Goal: Find specific page/section: Find specific page/section

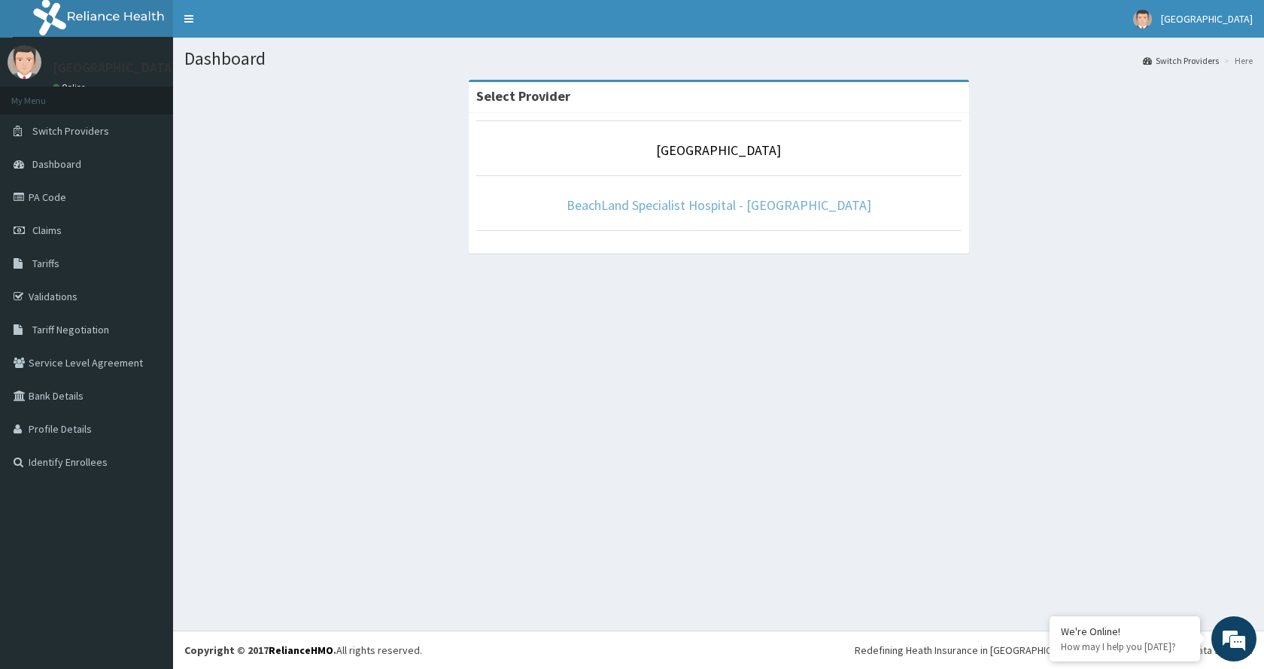
click at [731, 204] on link "BeachLand Specialist Hospital - [GEOGRAPHIC_DATA]" at bounding box center [719, 204] width 305 height 17
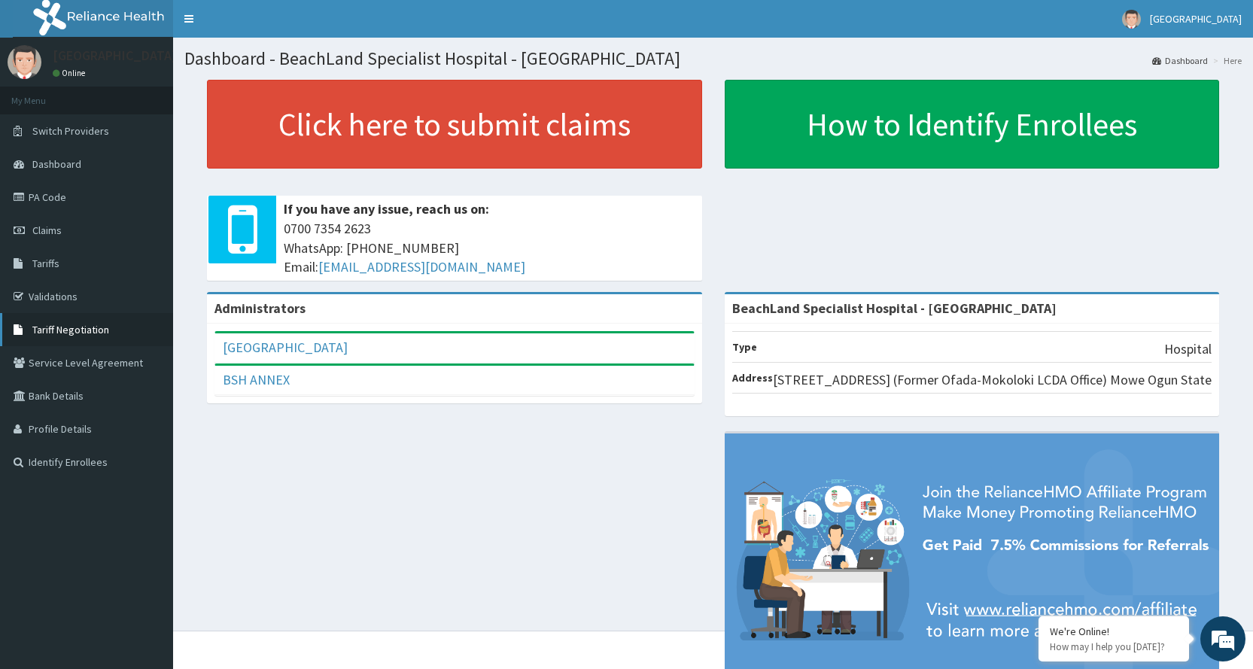
click at [82, 333] on span "Tariff Negotiation" at bounding box center [70, 330] width 77 height 14
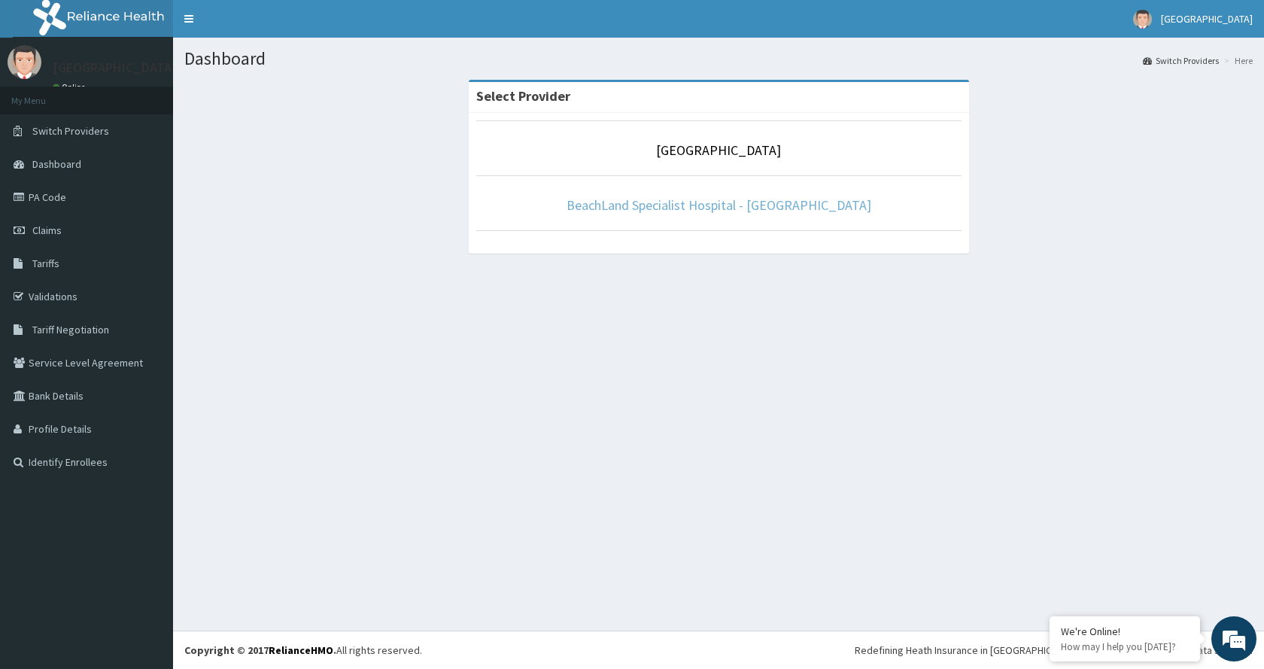
click at [761, 204] on link "BeachLand Specialist Hospital - [GEOGRAPHIC_DATA]" at bounding box center [719, 204] width 305 height 17
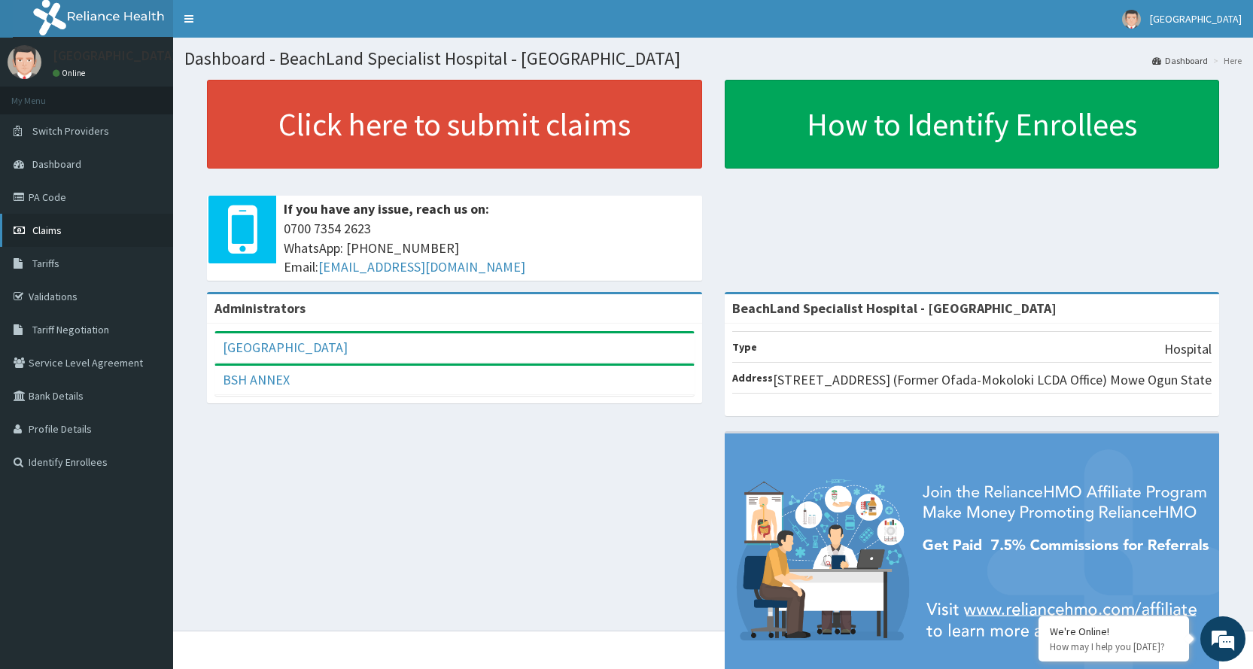
click at [59, 228] on span "Claims" at bounding box center [46, 231] width 29 height 14
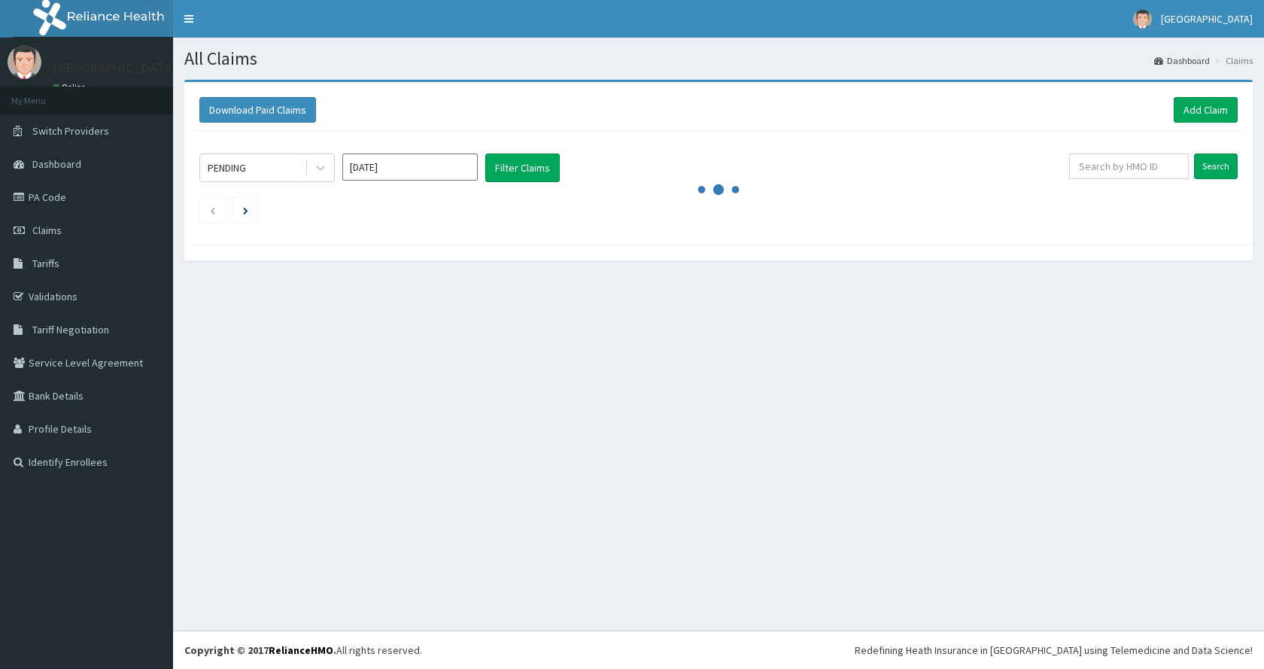
click at [53, 199] on link "PA Code" at bounding box center [86, 197] width 173 height 33
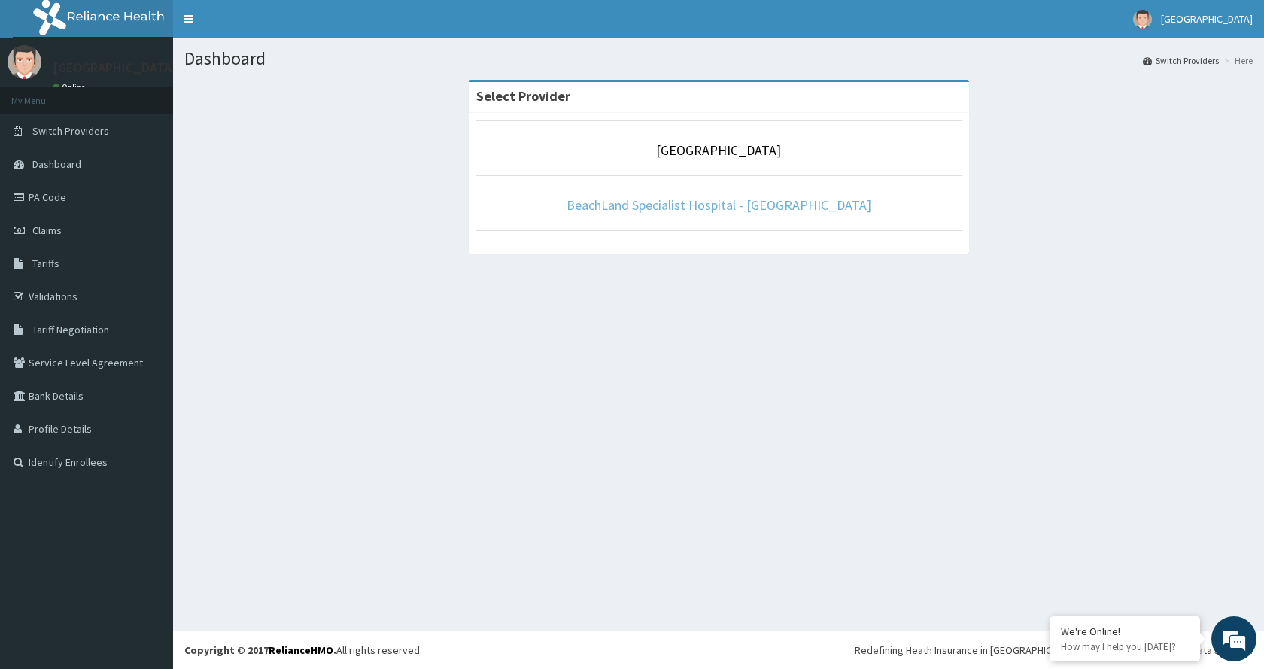
click at [783, 211] on link "BeachLand Specialist Hospital - [GEOGRAPHIC_DATA]" at bounding box center [719, 204] width 305 height 17
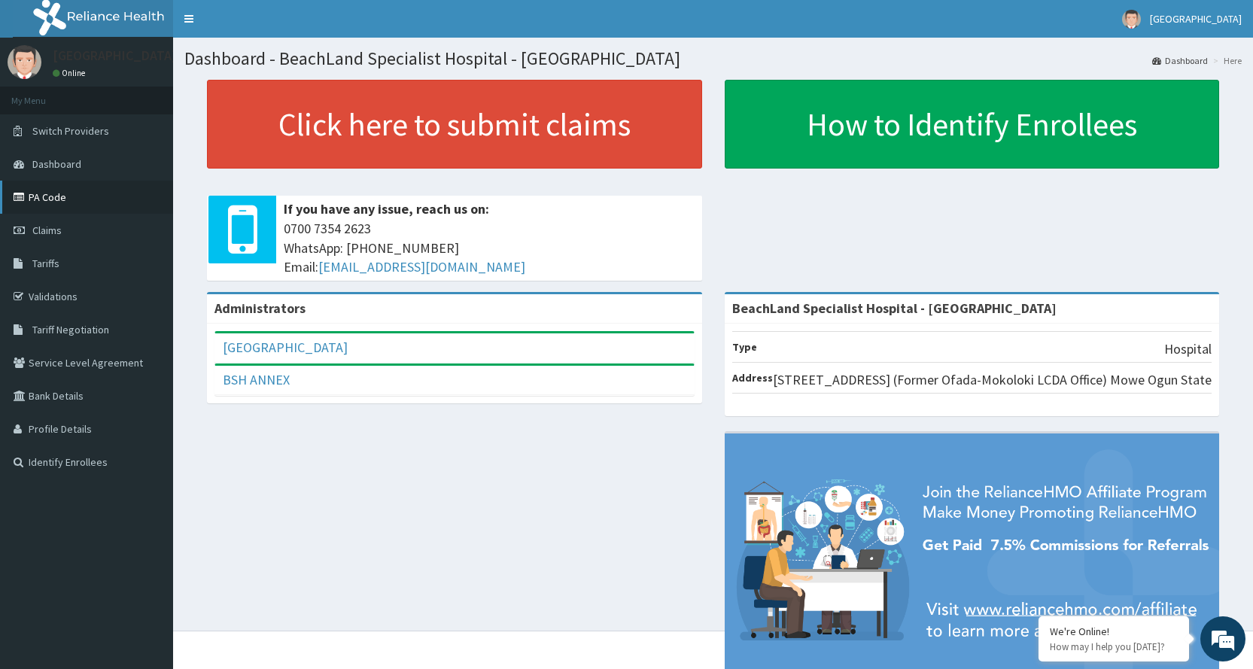
click at [53, 204] on link "PA Code" at bounding box center [86, 197] width 173 height 33
